Goal: Navigation & Orientation: Find specific page/section

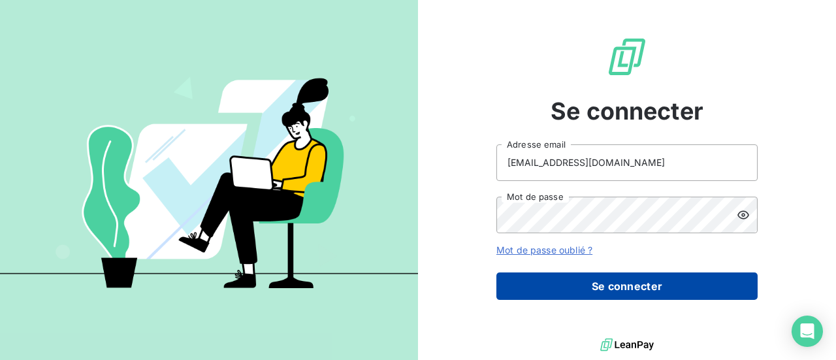
click at [548, 292] on button "Se connecter" at bounding box center [626, 285] width 261 height 27
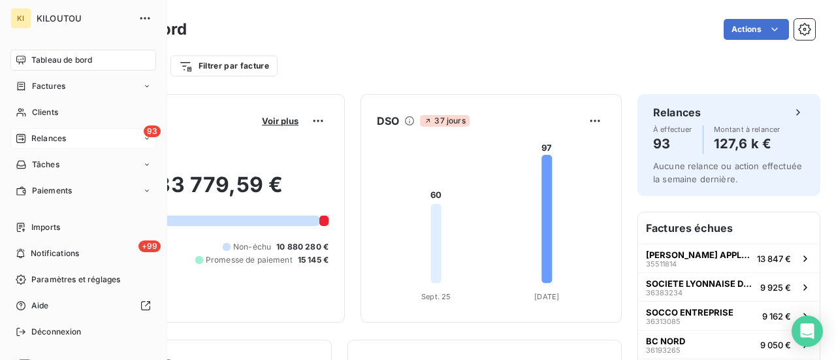
click at [34, 138] on span "Relances" at bounding box center [48, 139] width 35 height 12
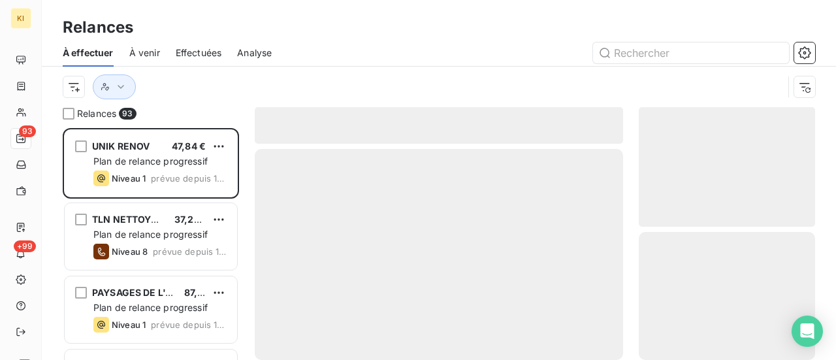
scroll to position [222, 166]
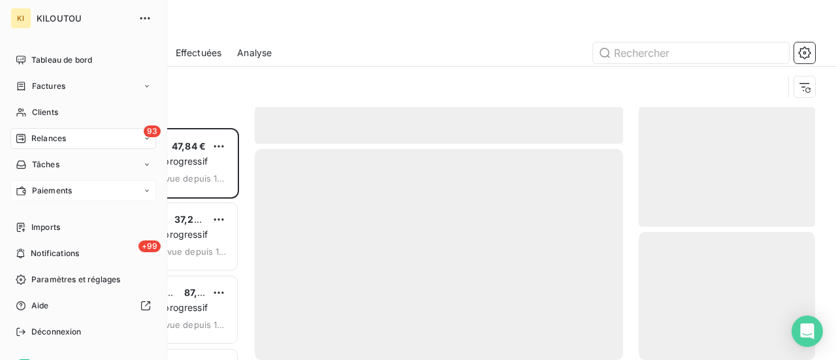
click at [39, 186] on span "Paiements" at bounding box center [52, 191] width 40 height 12
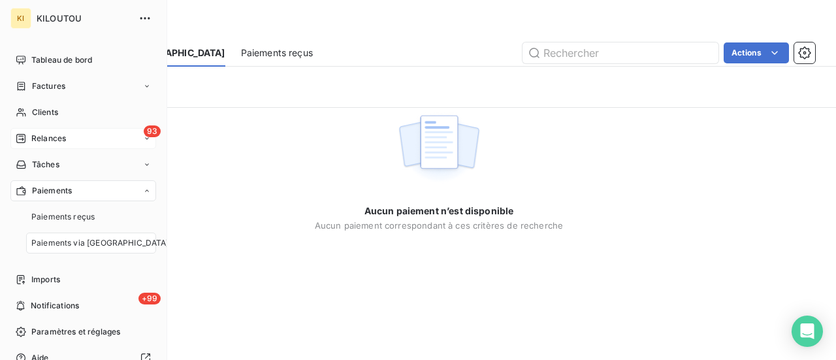
click at [60, 242] on span "Paiements via [GEOGRAPHIC_DATA]" at bounding box center [100, 243] width 138 height 12
click at [96, 218] on div "Paiements reçus" at bounding box center [91, 216] width 130 height 21
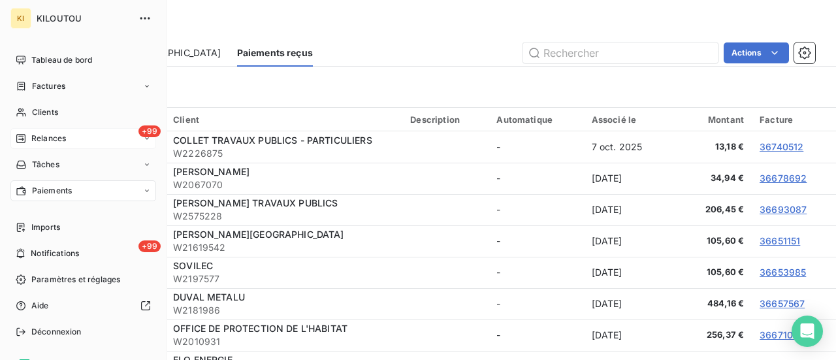
click at [56, 194] on span "Paiements" at bounding box center [52, 191] width 40 height 12
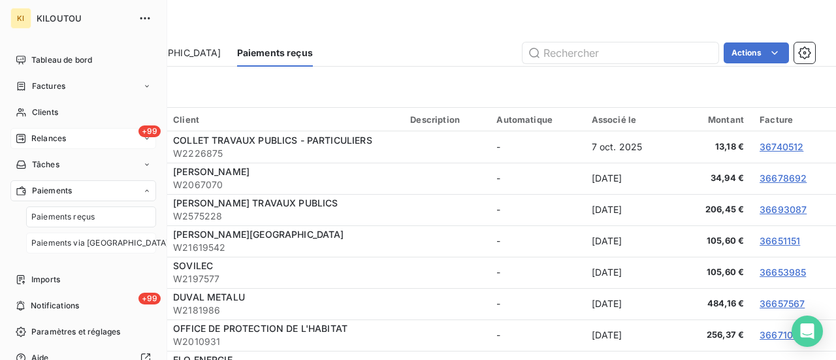
click at [77, 245] on span "Paiements via [GEOGRAPHIC_DATA]" at bounding box center [100, 243] width 138 height 12
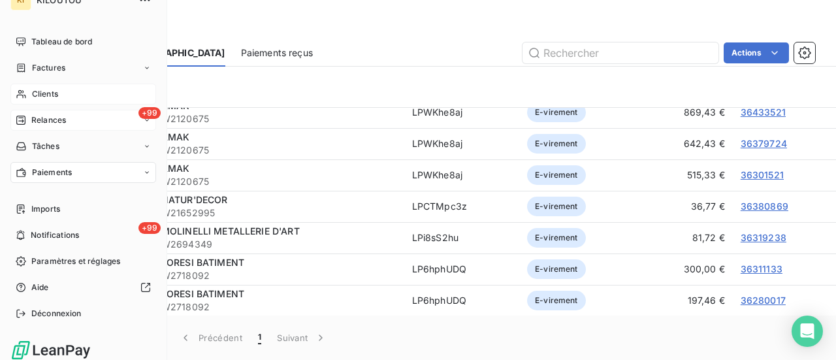
scroll to position [26, 0]
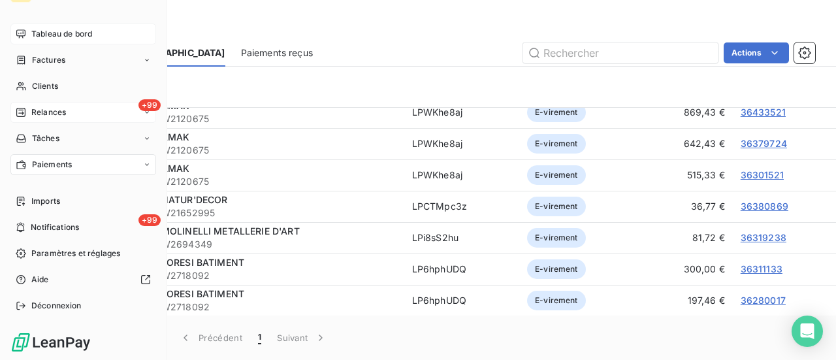
click at [75, 31] on span "Tableau de bord" at bounding box center [61, 34] width 61 height 12
